Goal: Information Seeking & Learning: Learn about a topic

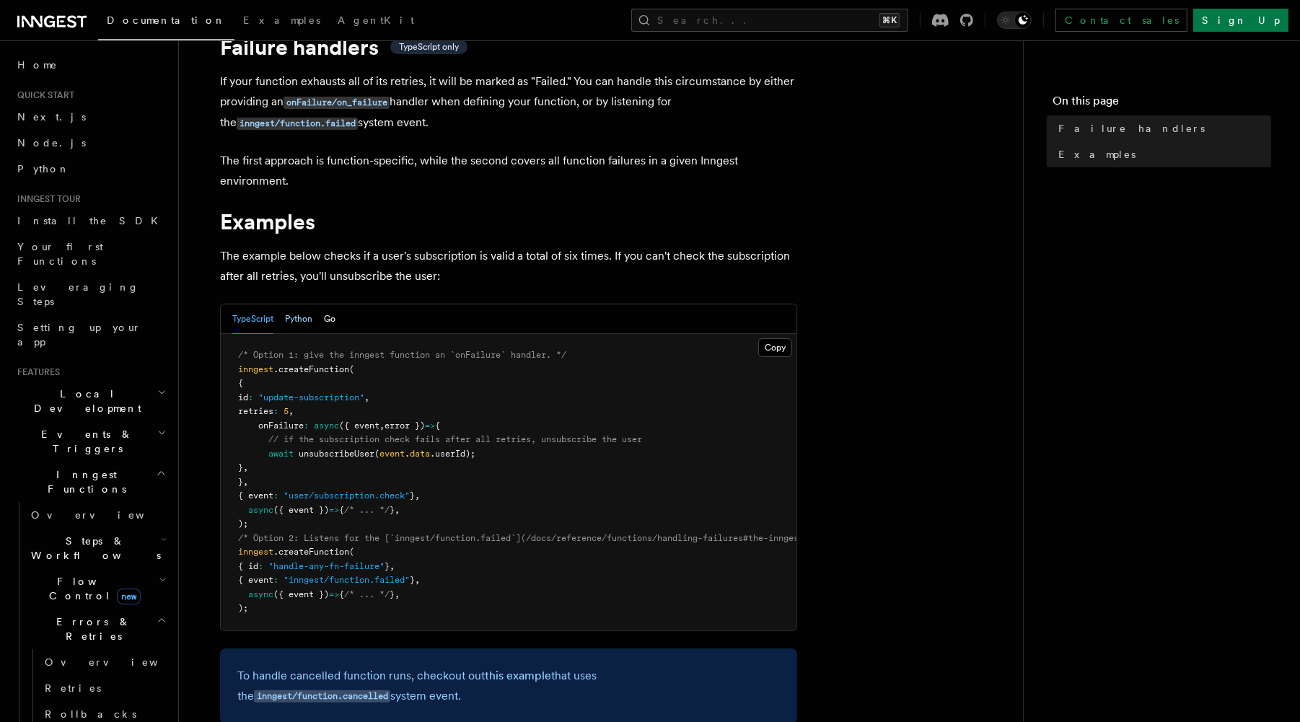
scroll to position [66, 0]
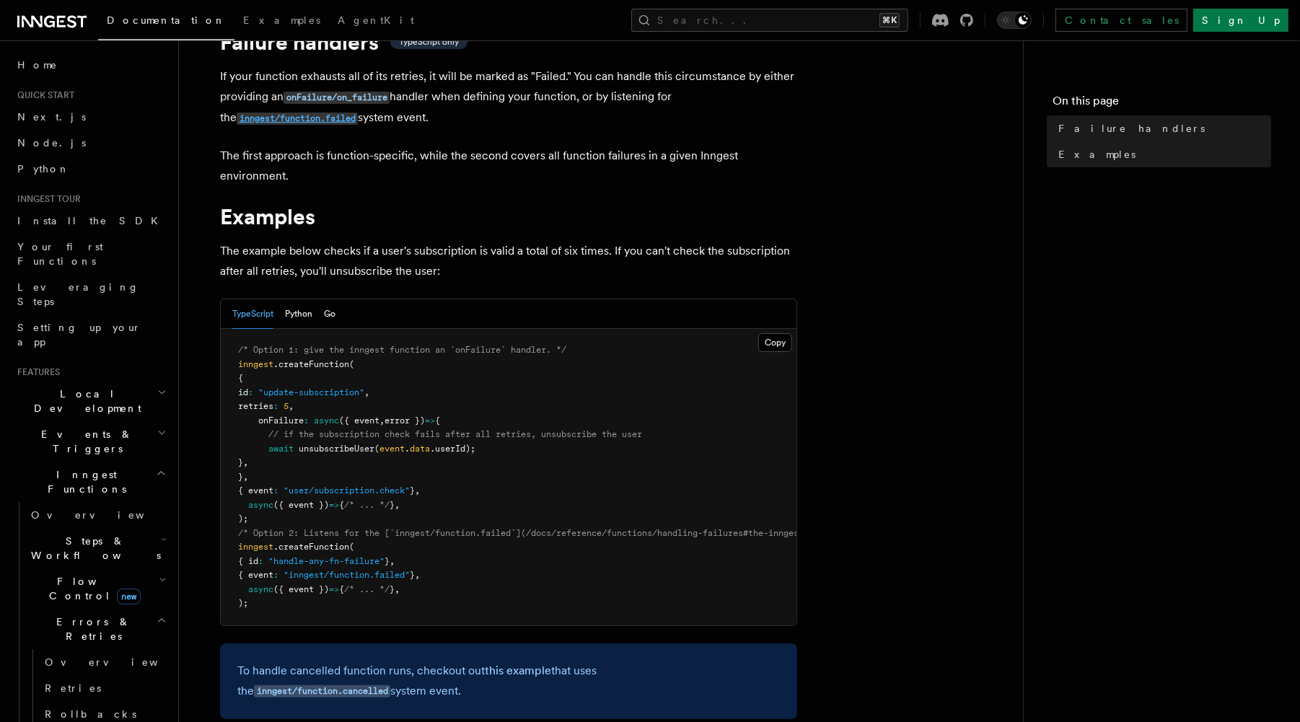
click at [283, 118] on code "inngest/function.failed" at bounding box center [297, 119] width 121 height 12
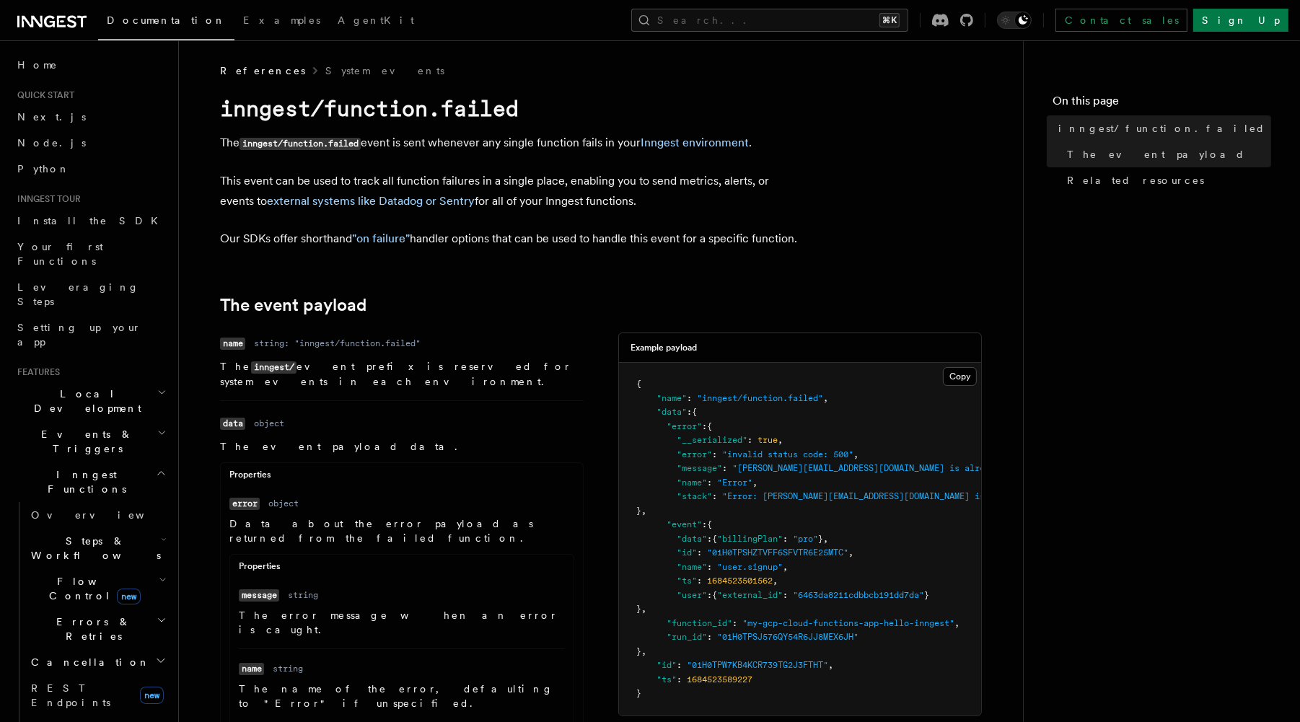
scroll to position [16, 0]
